Goal: Find contact information: Find contact information

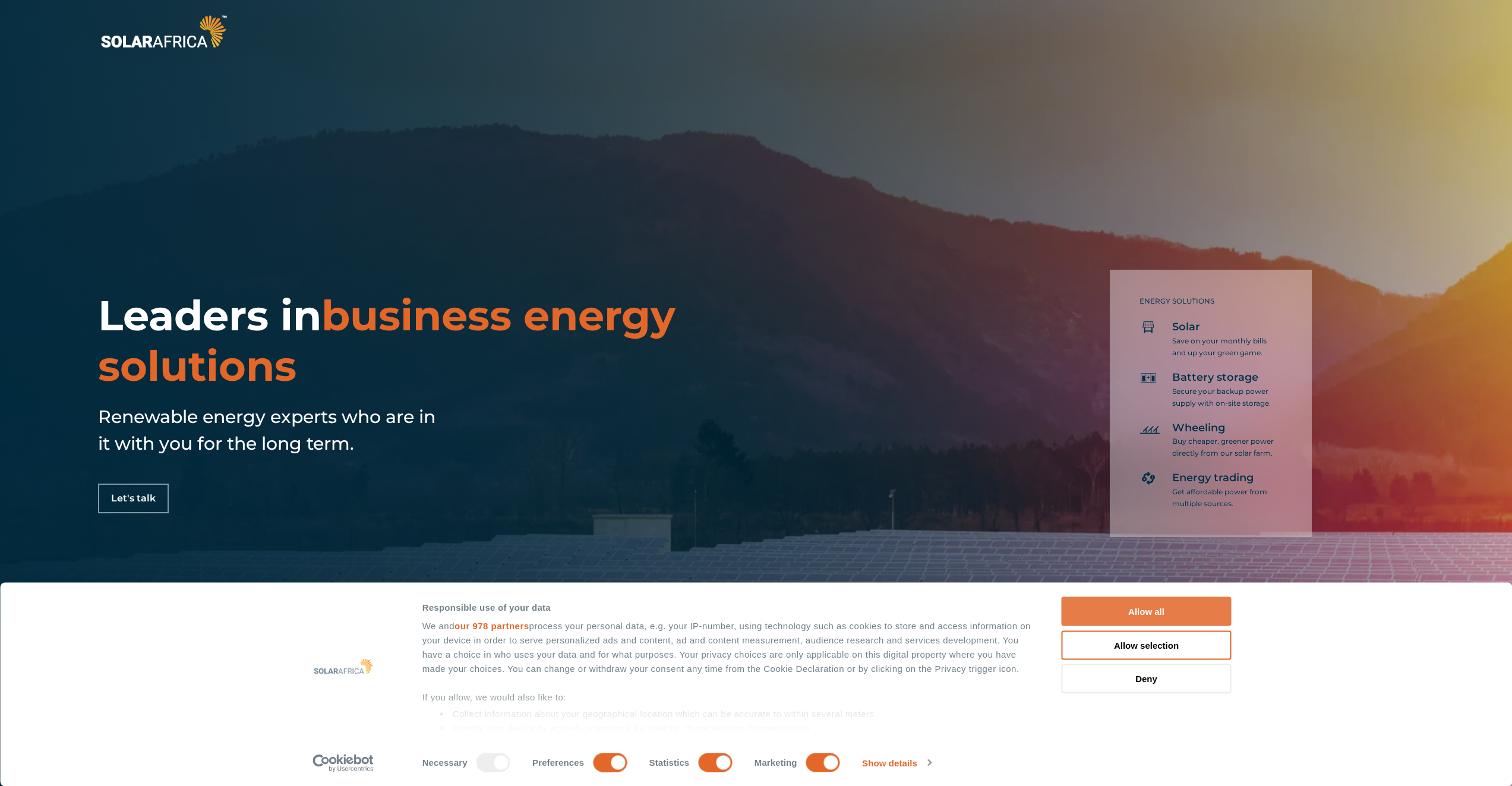
click at [1196, 607] on button "Allow all" at bounding box center [1147, 612] width 170 height 29
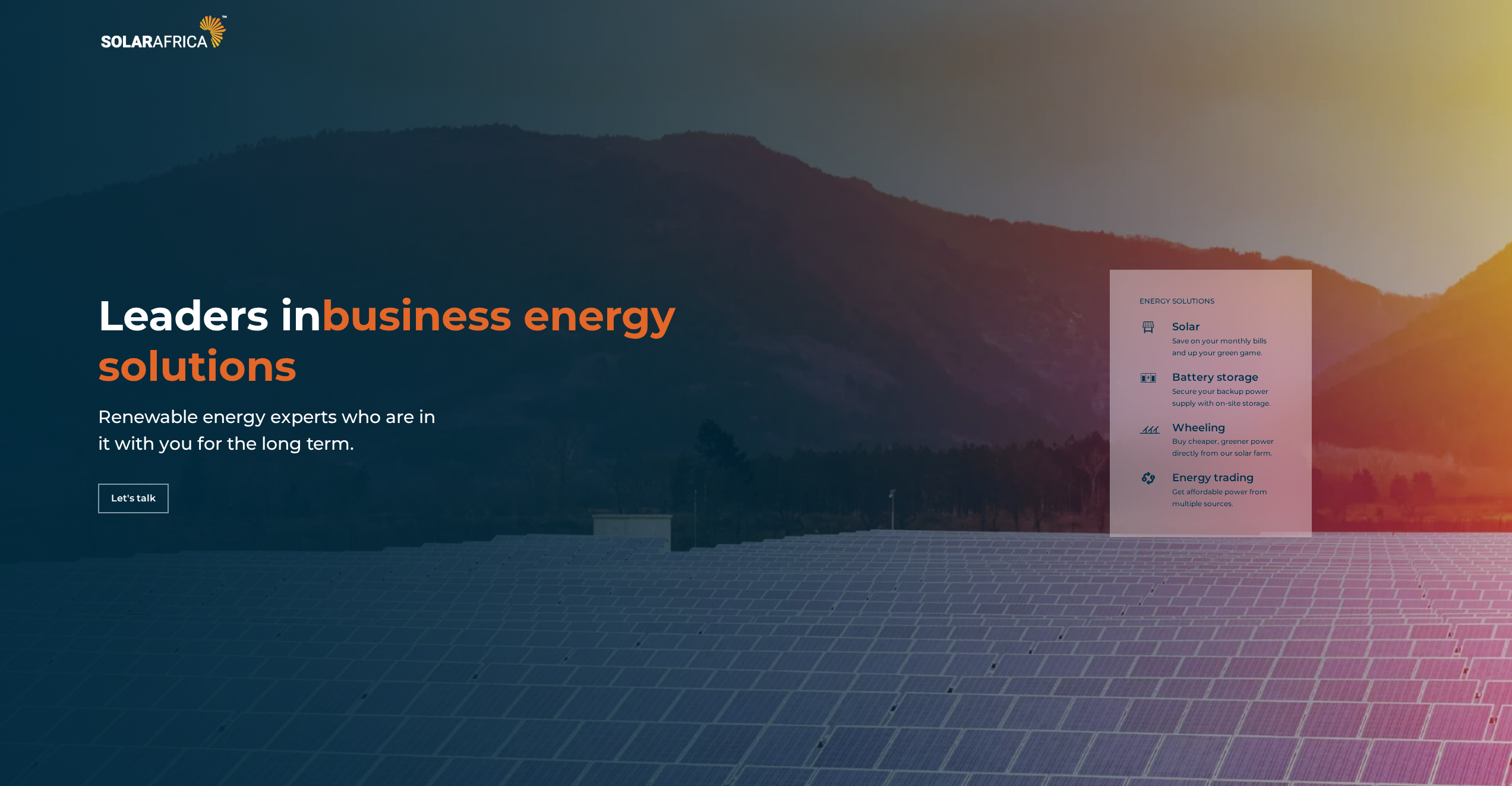
click at [145, 491] on link "Let's talk" at bounding box center [133, 498] width 70 height 30
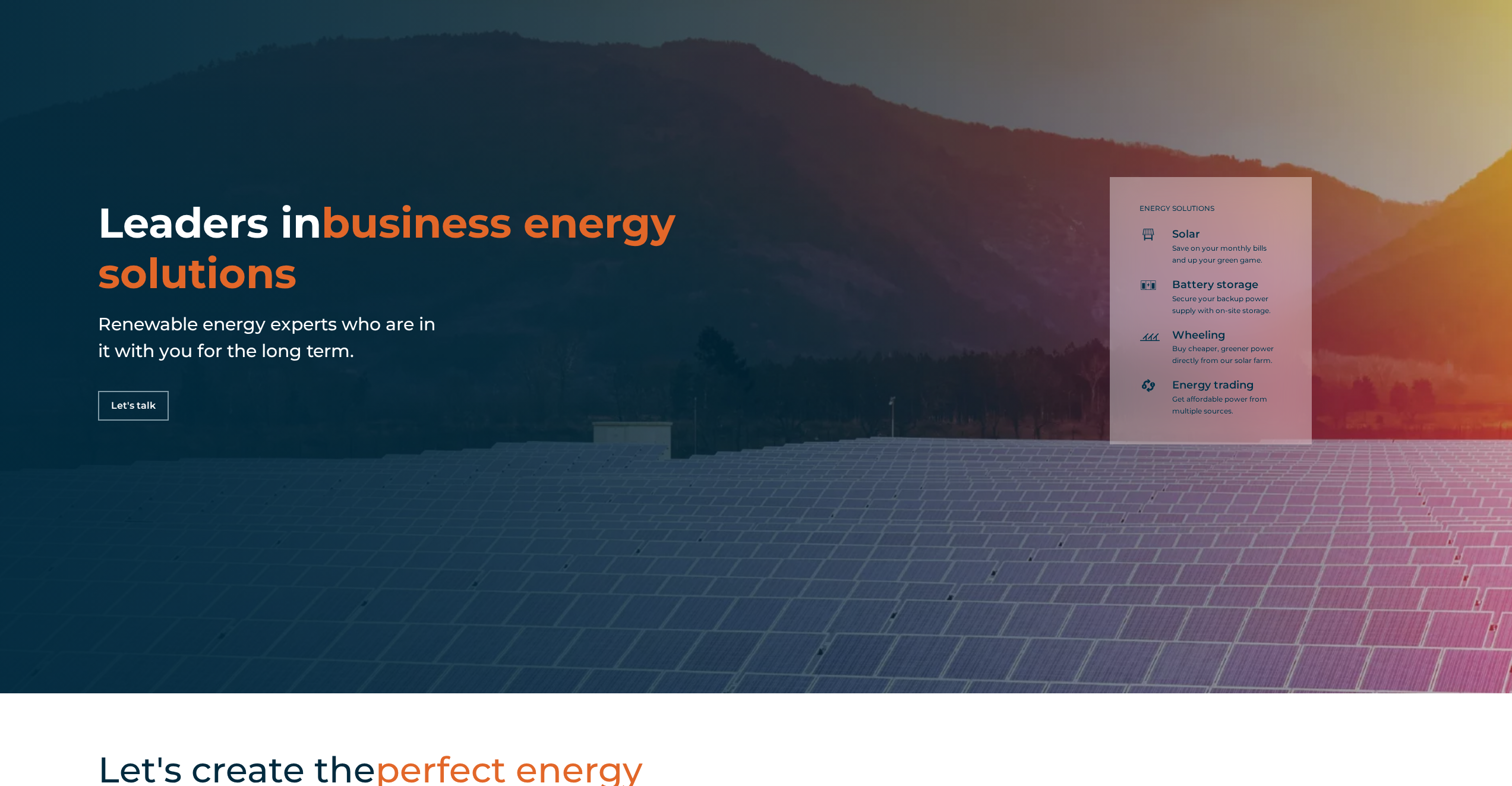
scroll to position [149, 0]
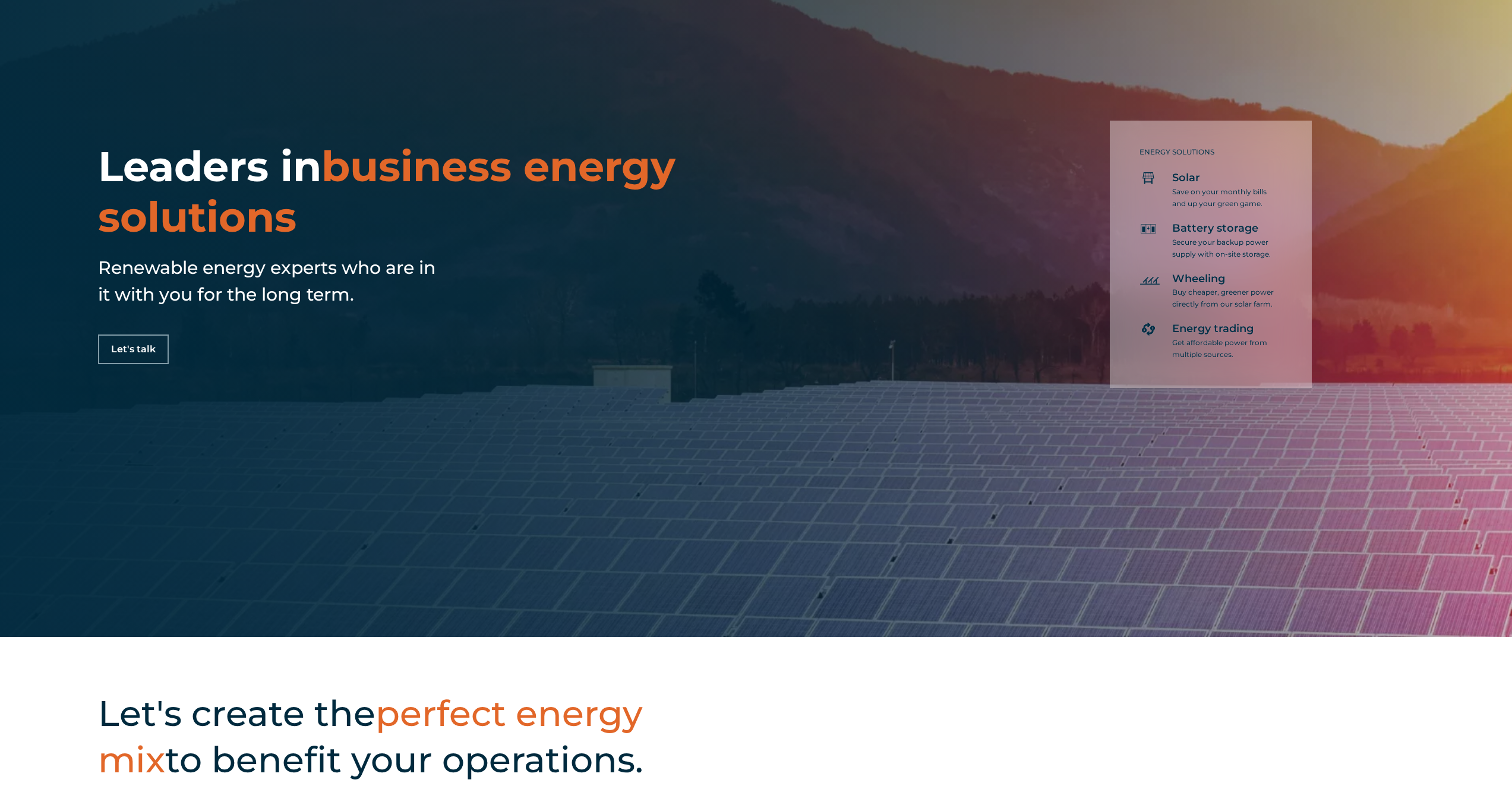
click at [118, 350] on span "Let's talk" at bounding box center [133, 349] width 44 height 9
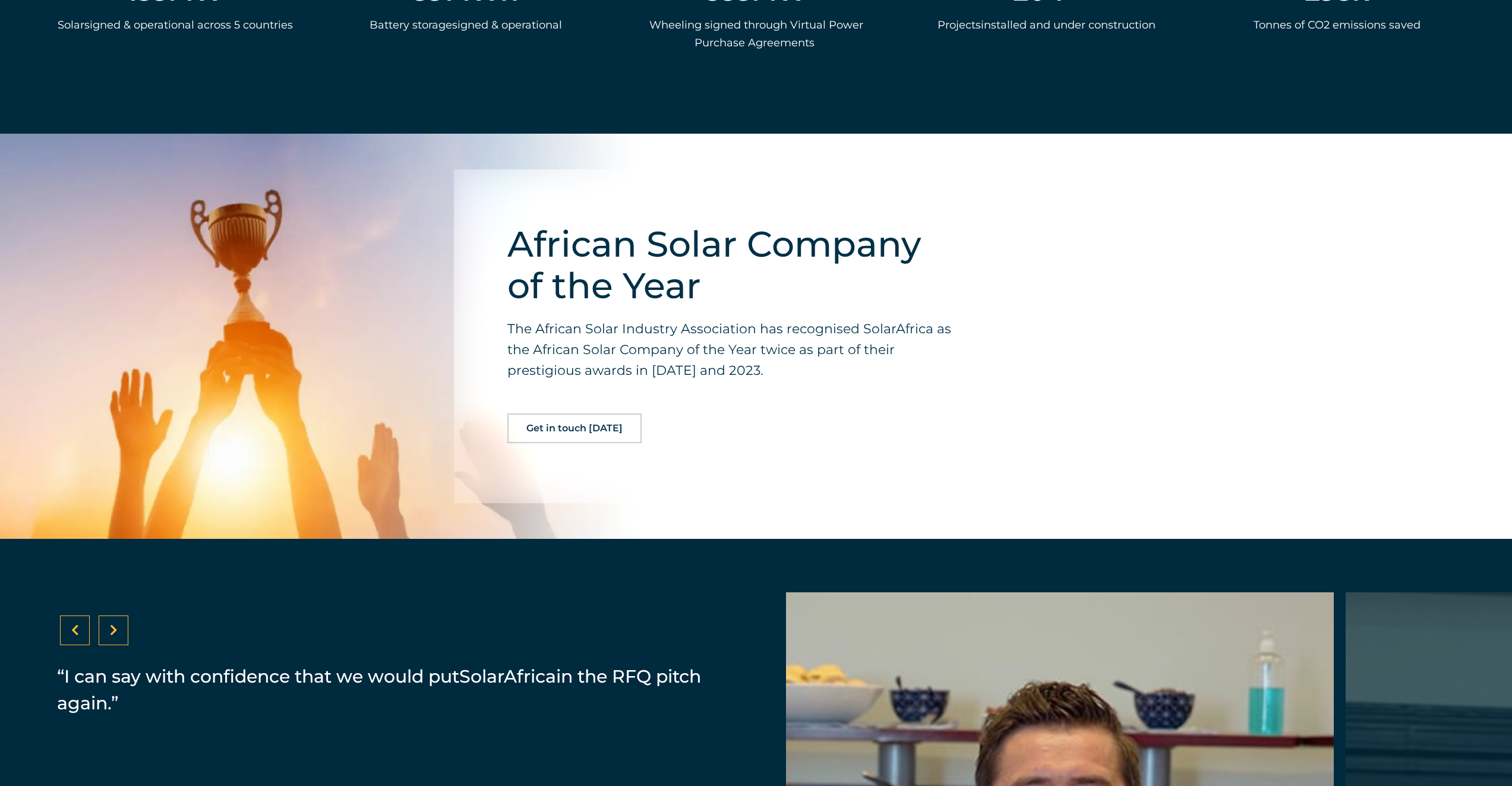
scroll to position [2574, 0]
